Goal: Transaction & Acquisition: Purchase product/service

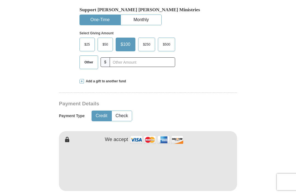
scroll to position [175, 0]
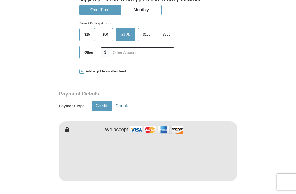
click at [126, 106] on button "Check" at bounding box center [122, 106] width 20 height 10
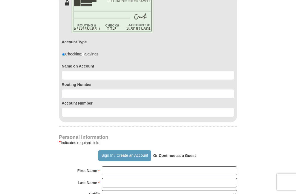
scroll to position [304, 0]
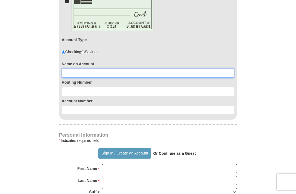
click at [133, 72] on input at bounding box center [148, 73] width 173 height 9
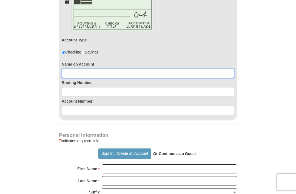
type input "[PERSON_NAME]"
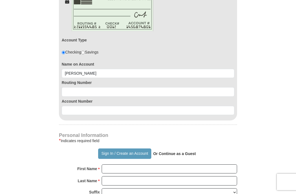
scroll to position [304, 0]
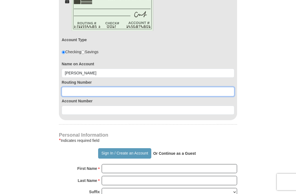
click at [124, 91] on input at bounding box center [148, 91] width 173 height 9
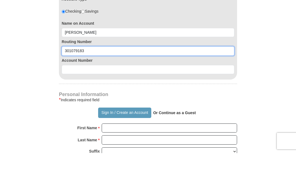
type input "301079183"
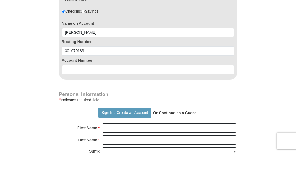
click at [106, 106] on input at bounding box center [148, 110] width 173 height 9
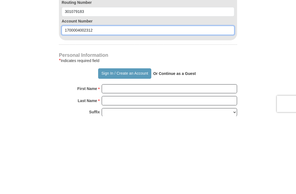
scroll to position [307, 0]
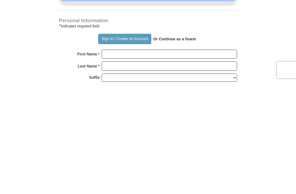
type input "1700004002312"
click at [114, 146] on button "Sign In / Create an Account" at bounding box center [124, 151] width 53 height 10
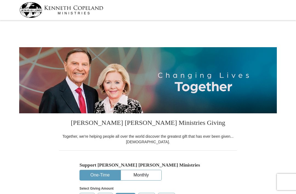
select select "KS"
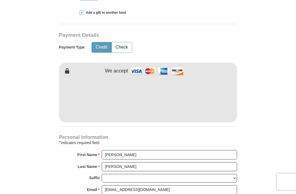
scroll to position [224, 0]
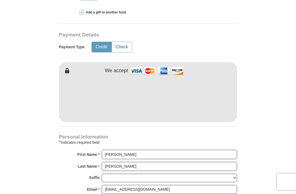
click at [122, 47] on button "Check" at bounding box center [122, 47] width 20 height 10
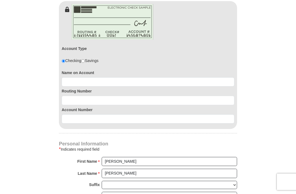
scroll to position [286, 0]
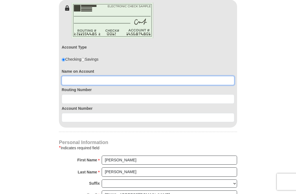
click at [106, 79] on input at bounding box center [148, 80] width 173 height 9
type input "[PERSON_NAME]"
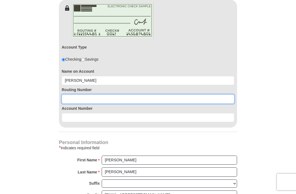
click at [120, 98] on input at bounding box center [148, 98] width 173 height 9
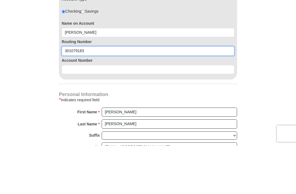
type input "301079183"
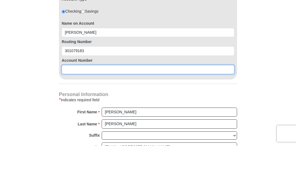
click at [106, 113] on input at bounding box center [148, 117] width 173 height 9
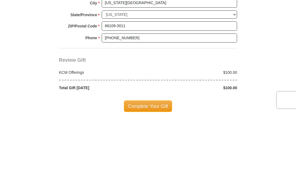
scroll to position [444, 0]
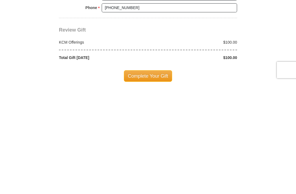
type input "1700004002312"
click at [147, 182] on span "Complete Your Gift" at bounding box center [148, 188] width 49 height 12
